Goal: Task Accomplishment & Management: Manage account settings

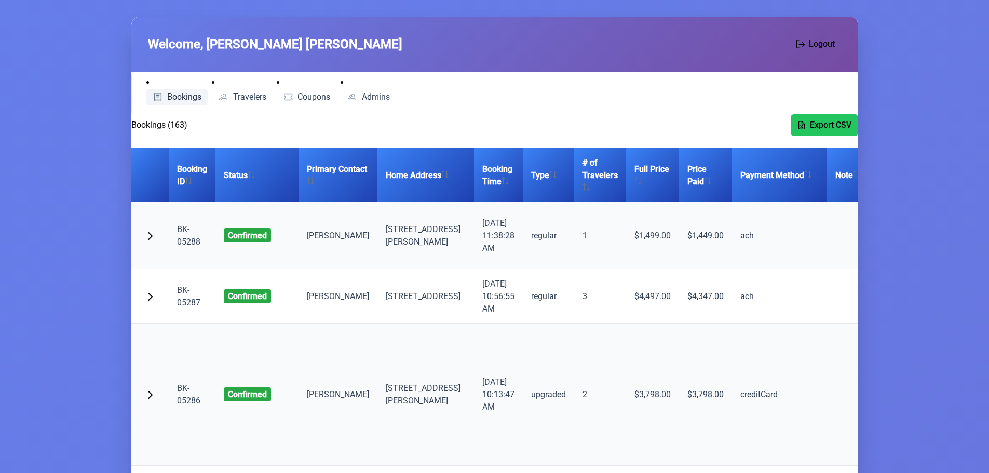
click at [176, 96] on span "Bookings" at bounding box center [184, 97] width 34 height 8
click at [192, 177] on th "Booking ID" at bounding box center [192, 175] width 47 height 54
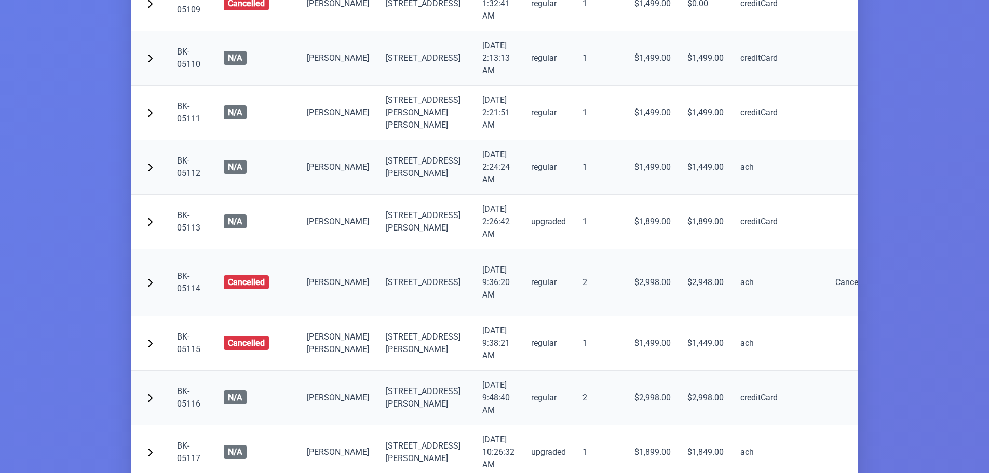
scroll to position [415, 0]
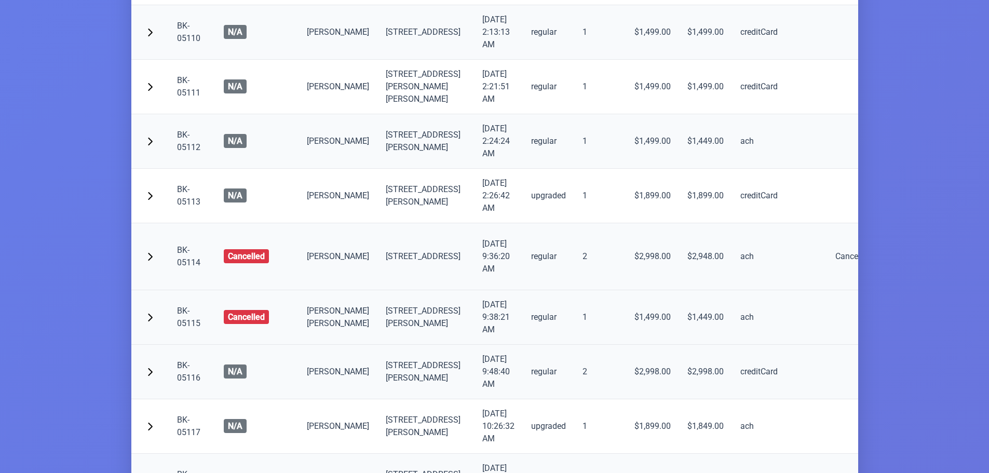
click at [187, 328] on link "BK-05115" at bounding box center [188, 317] width 23 height 22
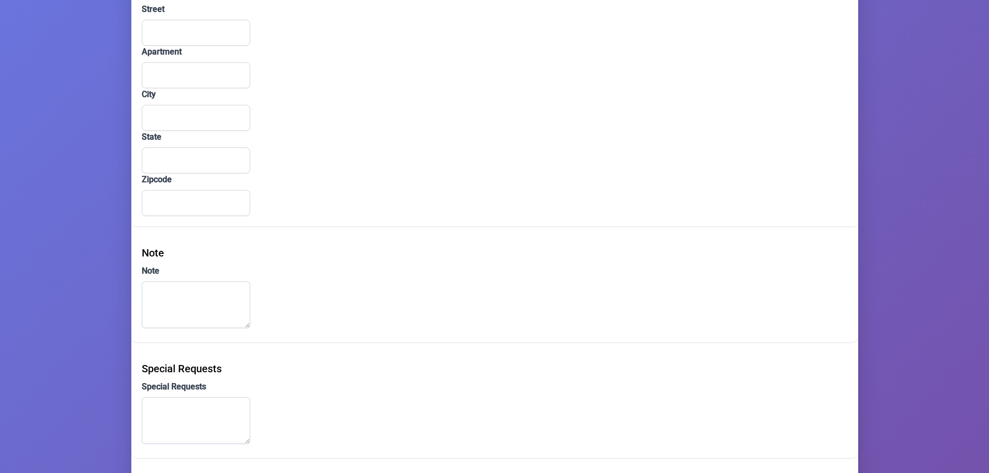
type input "[PERSON_NAME]"
type input "[EMAIL_ADDRESS][DOMAIN_NAME]"
type input "[PHONE_NUMBER]"
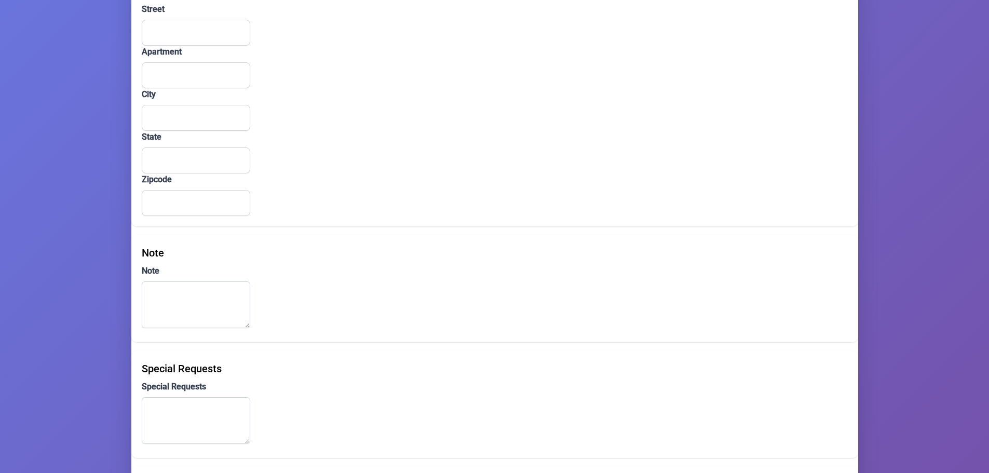
type input "[STREET_ADDRESS]"
type input "302"
type input "[PERSON_NAME]"
type input "NY"
type input "10950"
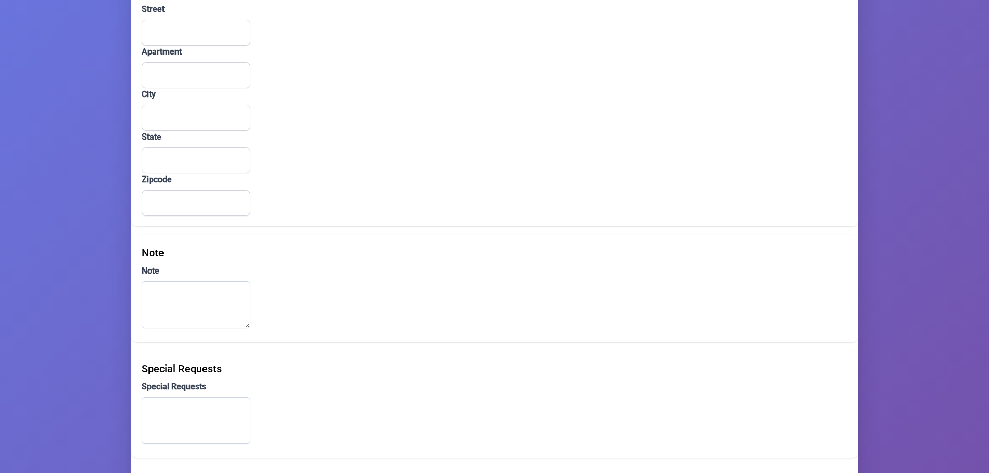
type input "ach"
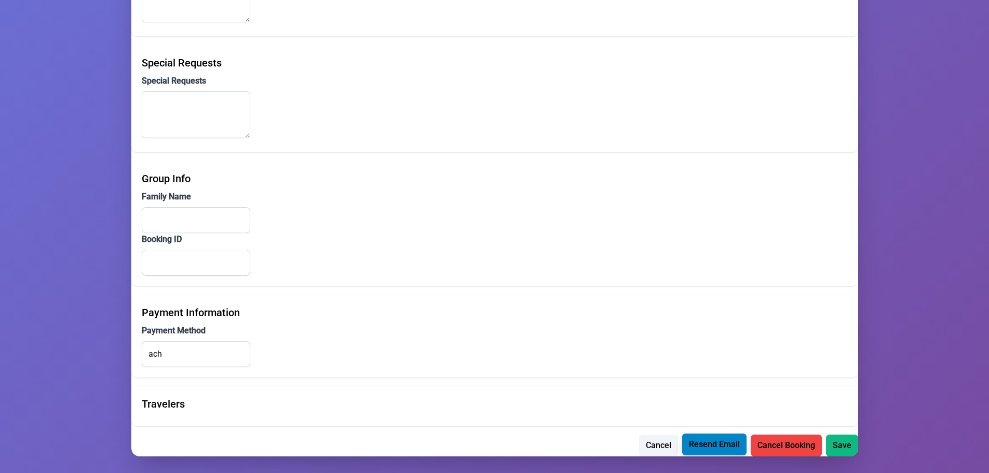
click at [714, 445] on span "Resend Email" at bounding box center [714, 444] width 51 height 12
click at [642, 437] on button "Cancel" at bounding box center [658, 446] width 39 height 22
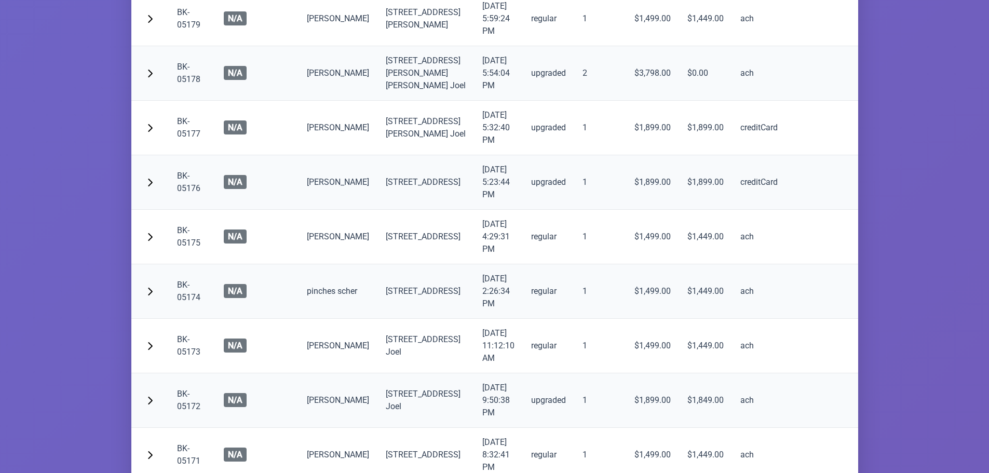
scroll to position [7051, 0]
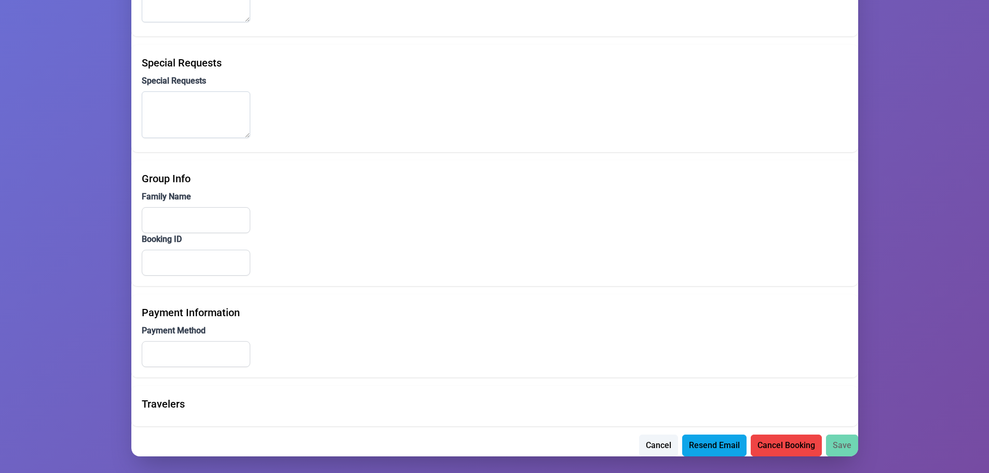
scroll to position [721, 0]
type input "[PERSON_NAME]"
type input "[EMAIL_ADDRESS][DOMAIN_NAME]"
type input "[PHONE_NUMBER]"
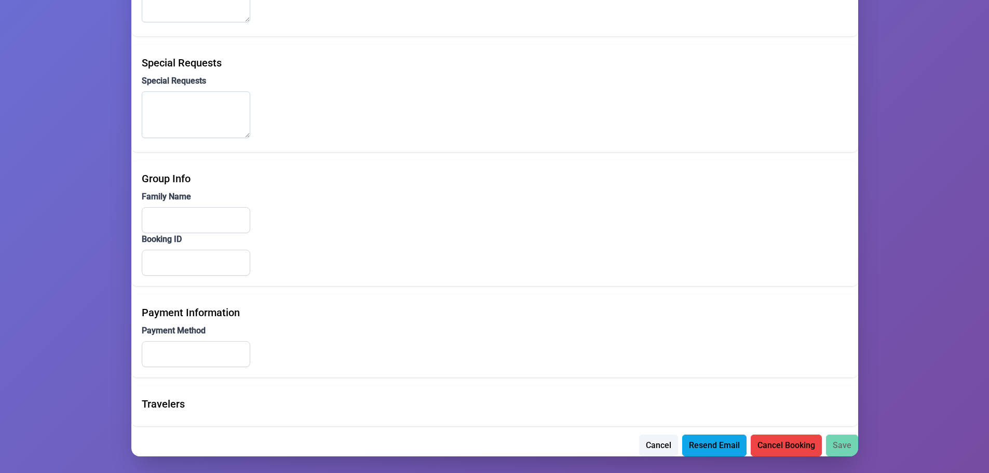
type input "[PHONE_NUMBER]"
type input "[STREET_ADDRESS]"
type input "302"
type input "[PERSON_NAME]"
type input "NY"
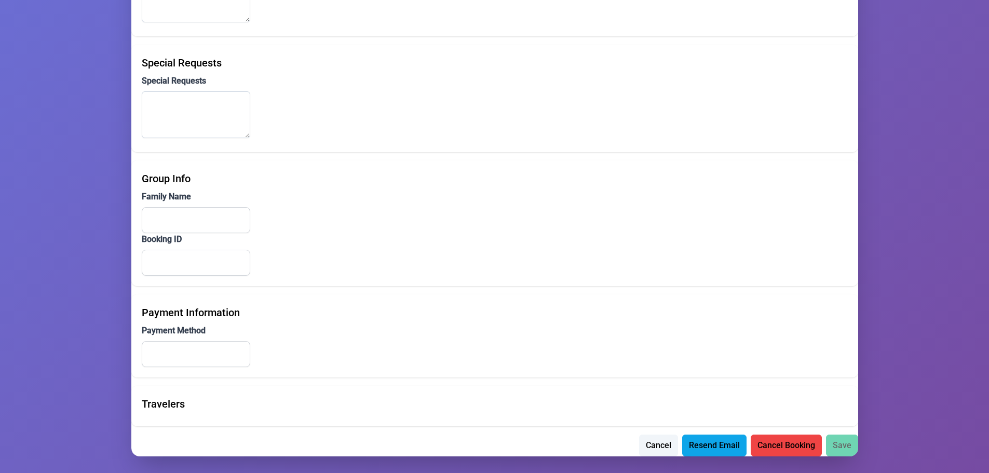
type input "10950"
type input "creditCard"
click at [707, 449] on span "Resend Email" at bounding box center [714, 444] width 51 height 12
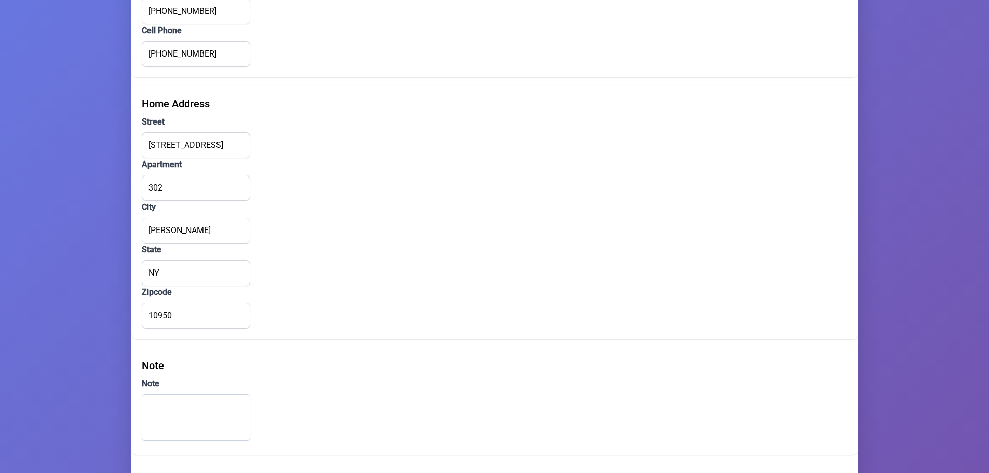
scroll to position [0, 0]
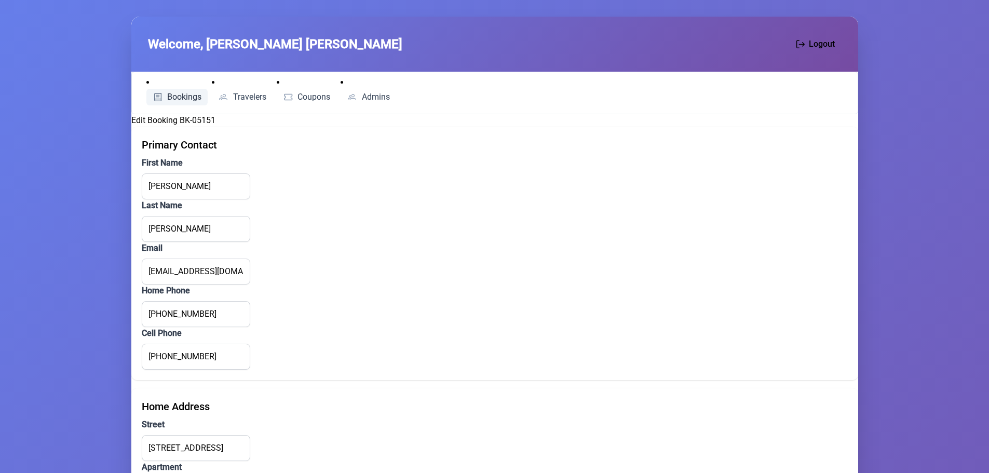
click at [181, 99] on span "Bookings" at bounding box center [184, 97] width 34 height 8
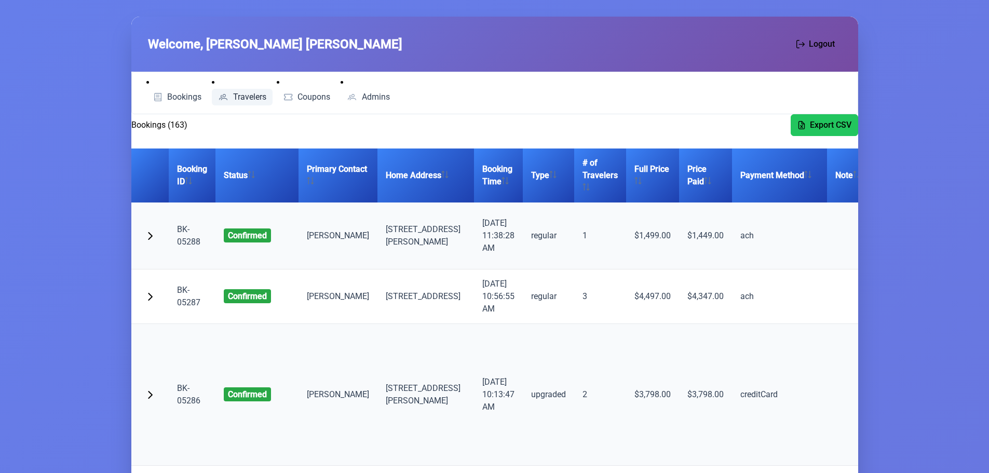
click at [250, 97] on span "Travelers" at bounding box center [249, 97] width 33 height 8
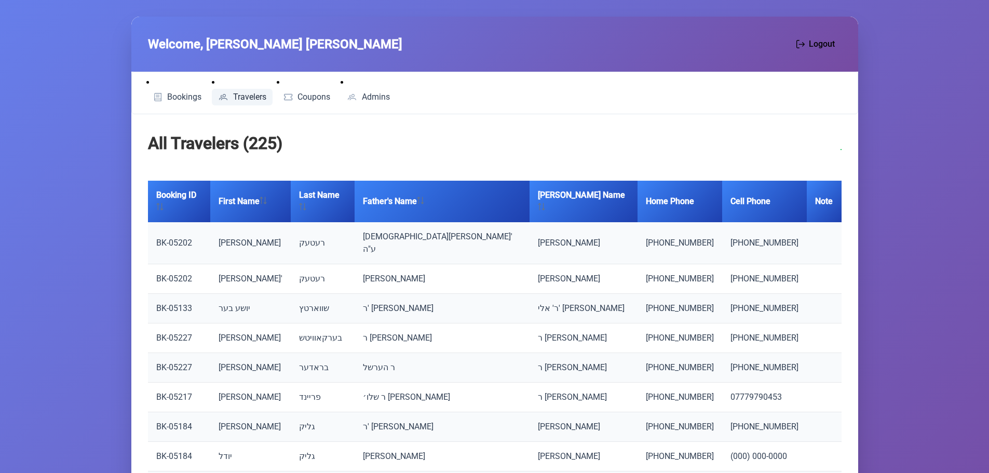
click at [174, 87] on li "Bookings" at bounding box center [177, 90] width 62 height 29
click at [174, 94] on span "Bookings" at bounding box center [184, 97] width 34 height 8
